Goal: Book appointment/travel/reservation

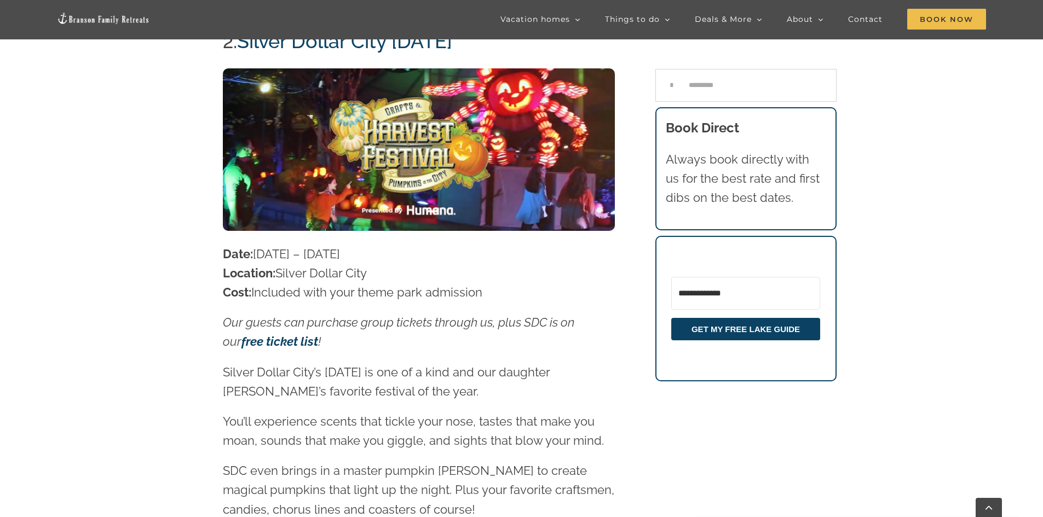
scroll to position [1350, 0]
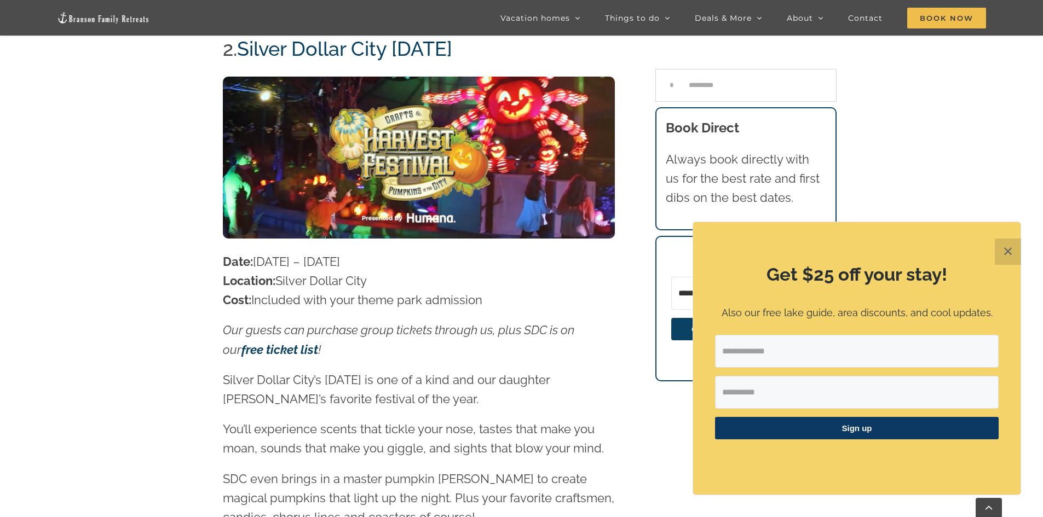
click at [1005, 250] on button "✕" at bounding box center [1008, 252] width 26 height 26
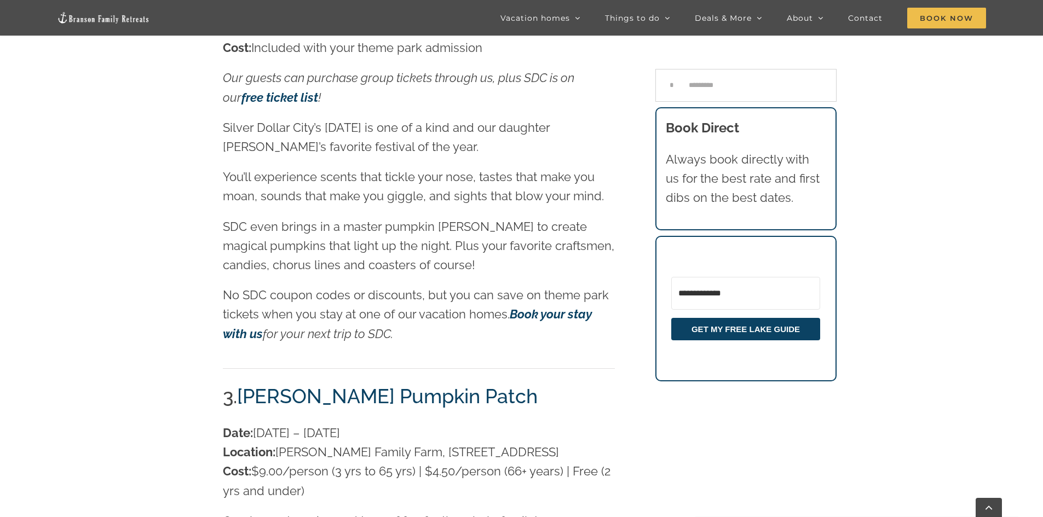
scroll to position [1623, 0]
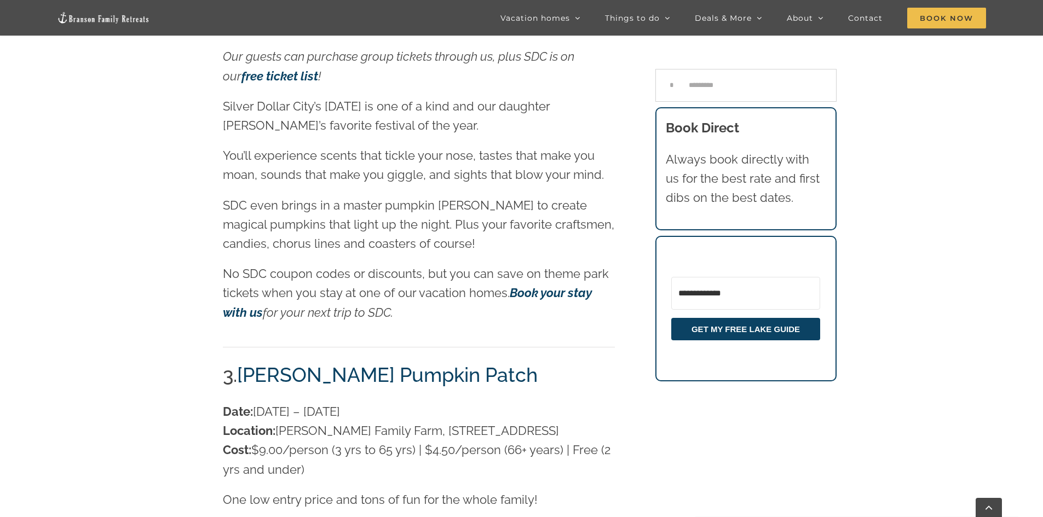
click at [560, 286] on strong "Book your stay with us" at bounding box center [407, 302] width 369 height 33
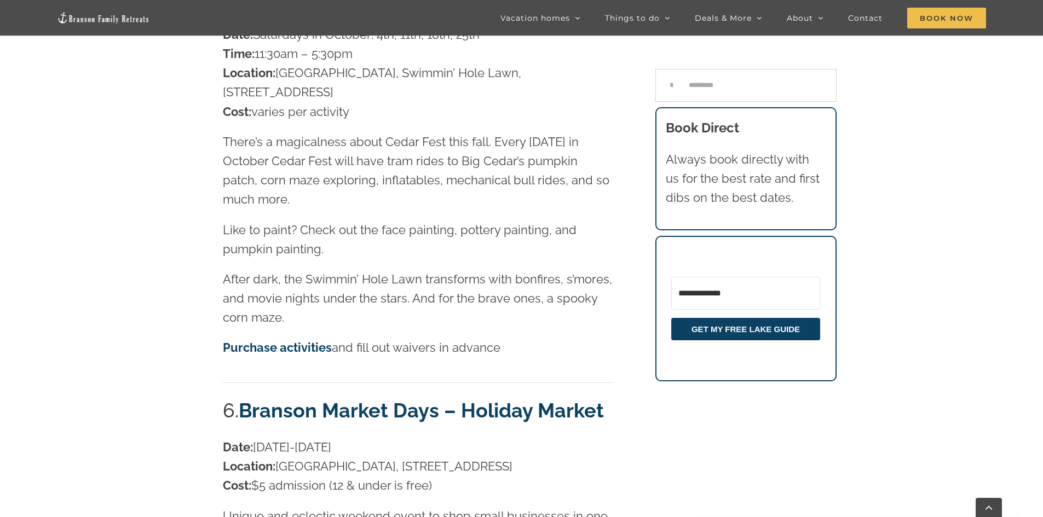
scroll to position [2937, 0]
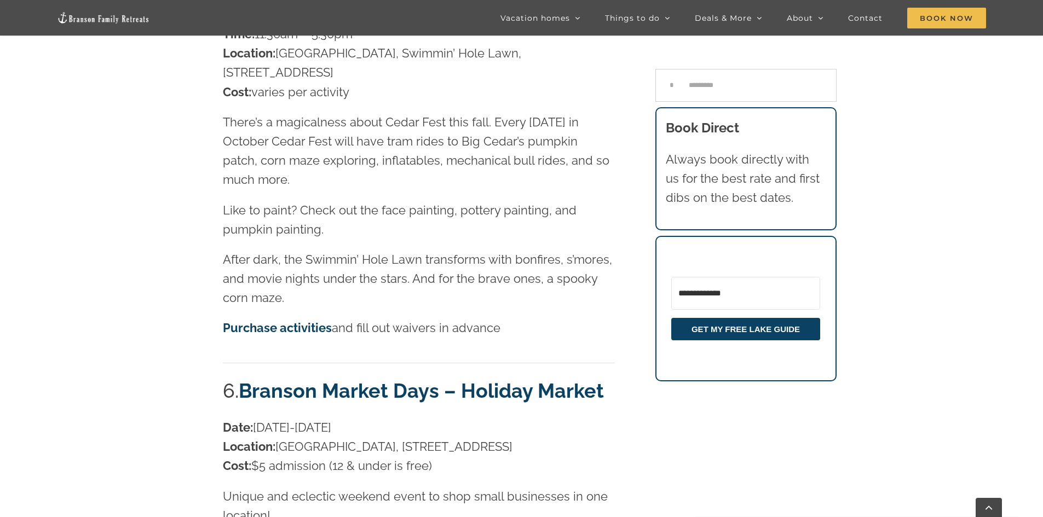
click at [300, 321] on strong "Purchase activities" at bounding box center [277, 328] width 109 height 14
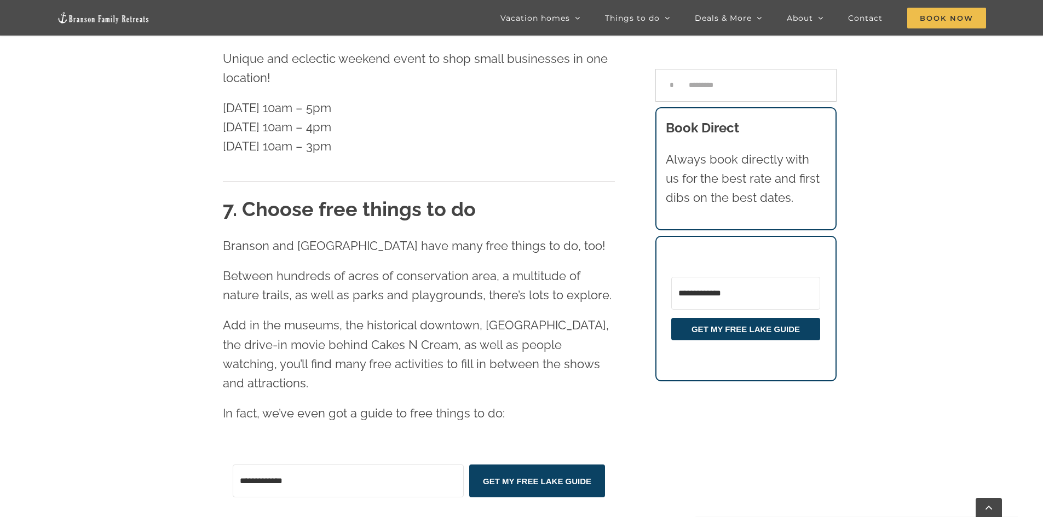
scroll to position [3430, 0]
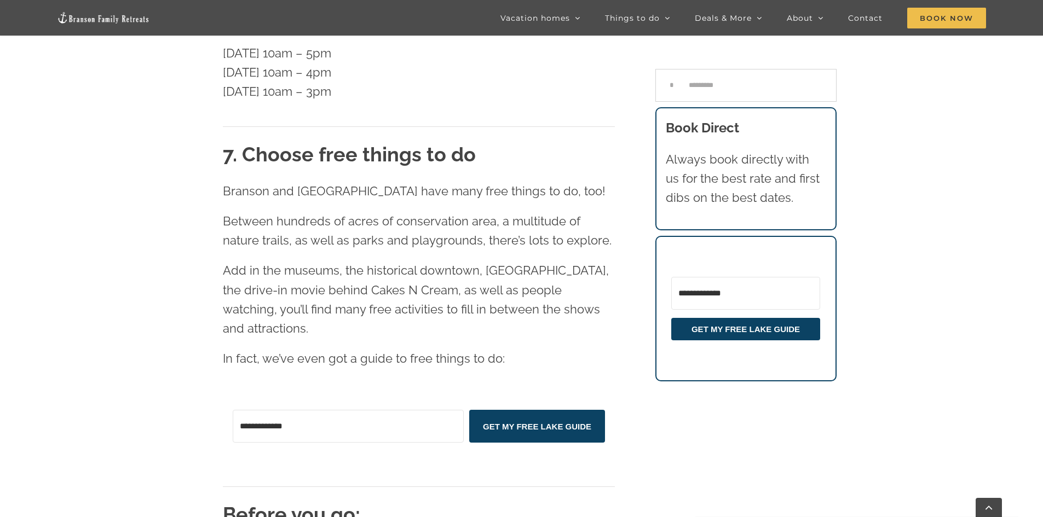
click at [609, 71] on div "Date: [DATE]-[DATE] Location: [GEOGRAPHIC_DATA], [STREET_ADDRESS] Cost: $5 admi…" at bounding box center [419, 19] width 392 height 187
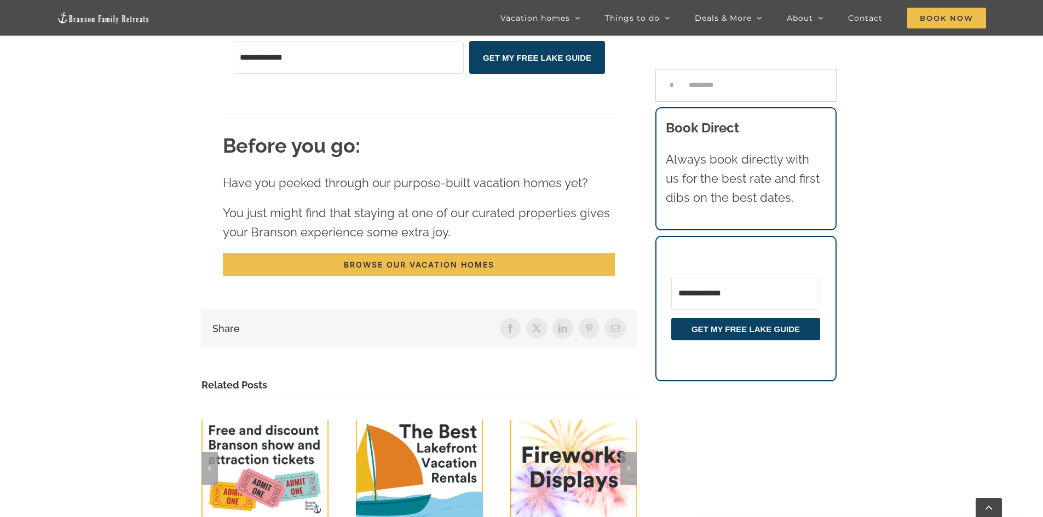
scroll to position [3760, 0]
